Goal: Information Seeking & Learning: Find contact information

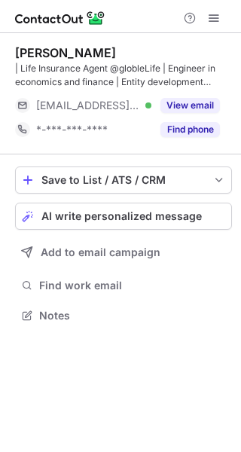
scroll to position [305, 241]
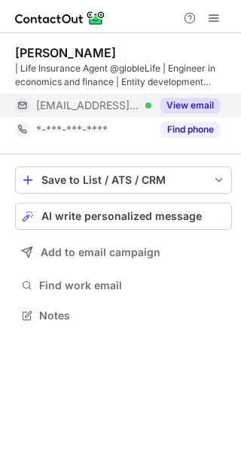
click at [201, 104] on button "View email" at bounding box center [191, 105] width 60 height 15
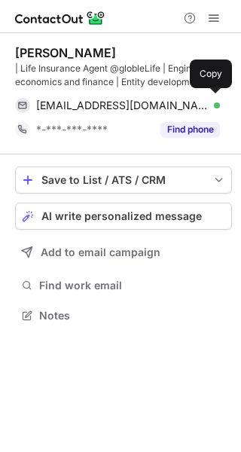
click at [201, 104] on div "[EMAIL_ADDRESS][DOMAIN_NAME] Verified" at bounding box center [128, 106] width 184 height 14
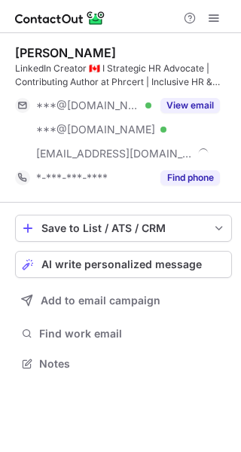
scroll to position [354, 241]
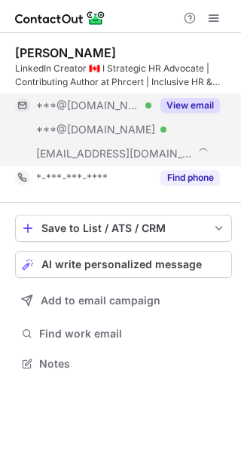
click at [199, 101] on button "View email" at bounding box center [191, 105] width 60 height 15
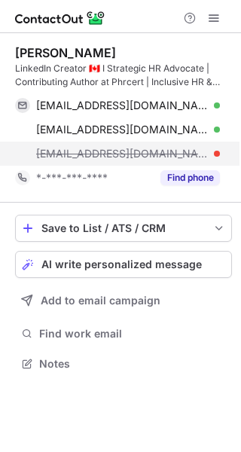
click at [207, 148] on div "[EMAIL_ADDRESS][DOMAIN_NAME]" at bounding box center [128, 154] width 184 height 14
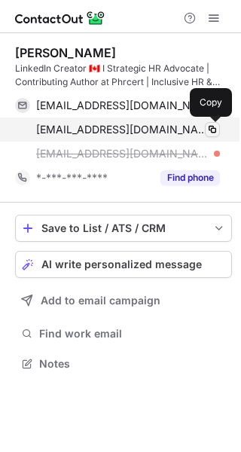
click at [212, 128] on span at bounding box center [213, 130] width 12 height 12
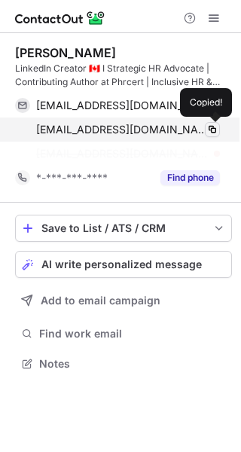
click at [212, 128] on span at bounding box center [213, 130] width 12 height 12
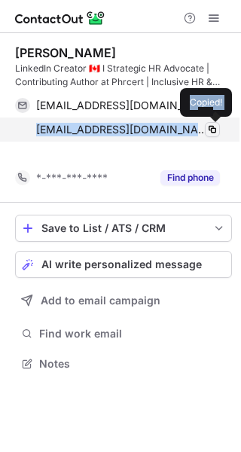
scroll to position [330, 241]
